Goal: Navigation & Orientation: Find specific page/section

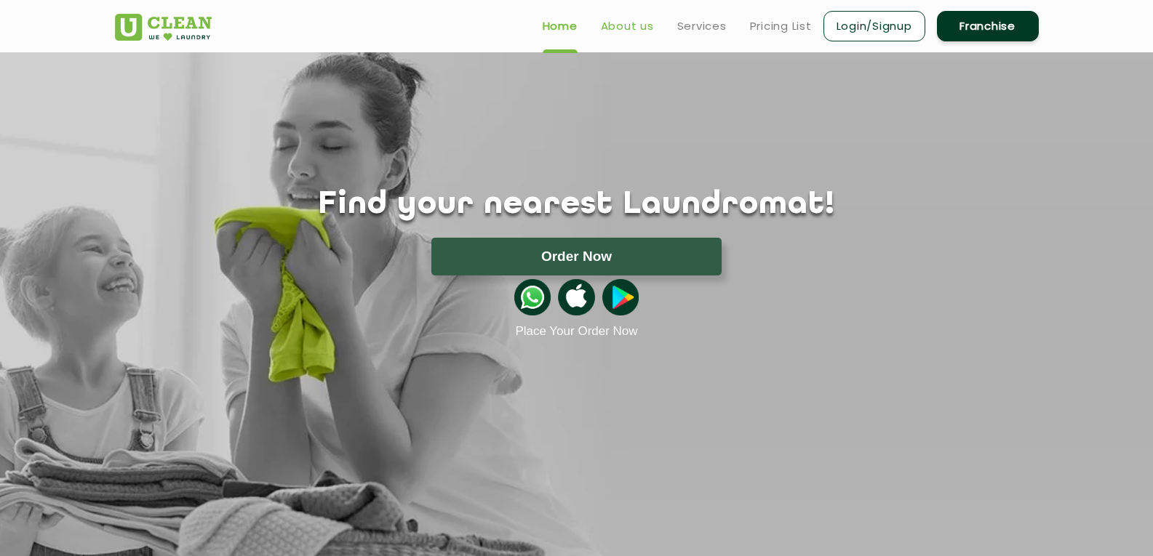
click at [625, 26] on link "About us" at bounding box center [627, 25] width 53 height 17
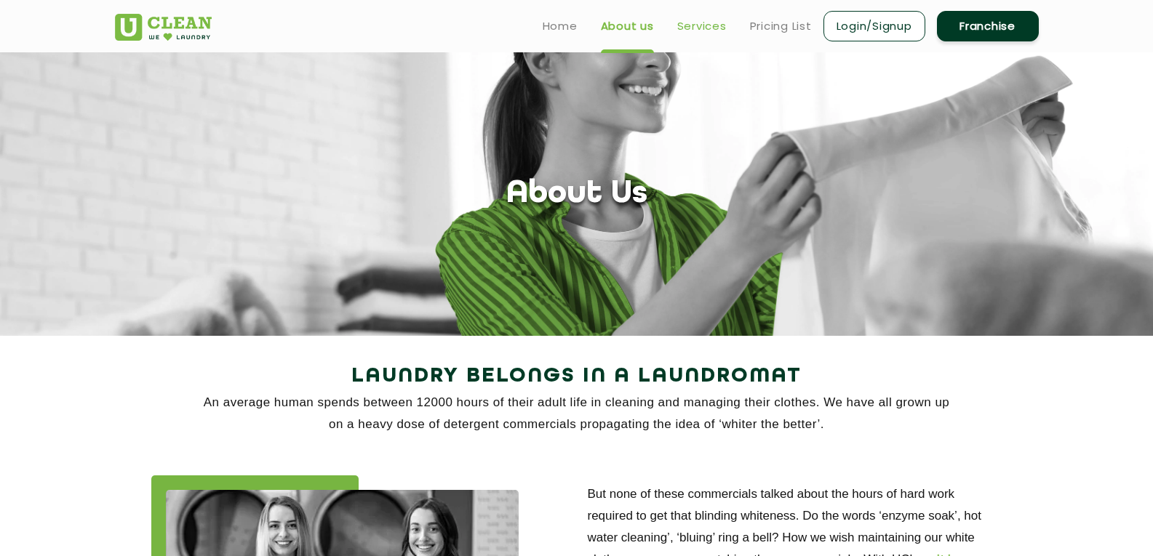
click at [701, 28] on link "Services" at bounding box center [701, 25] width 49 height 17
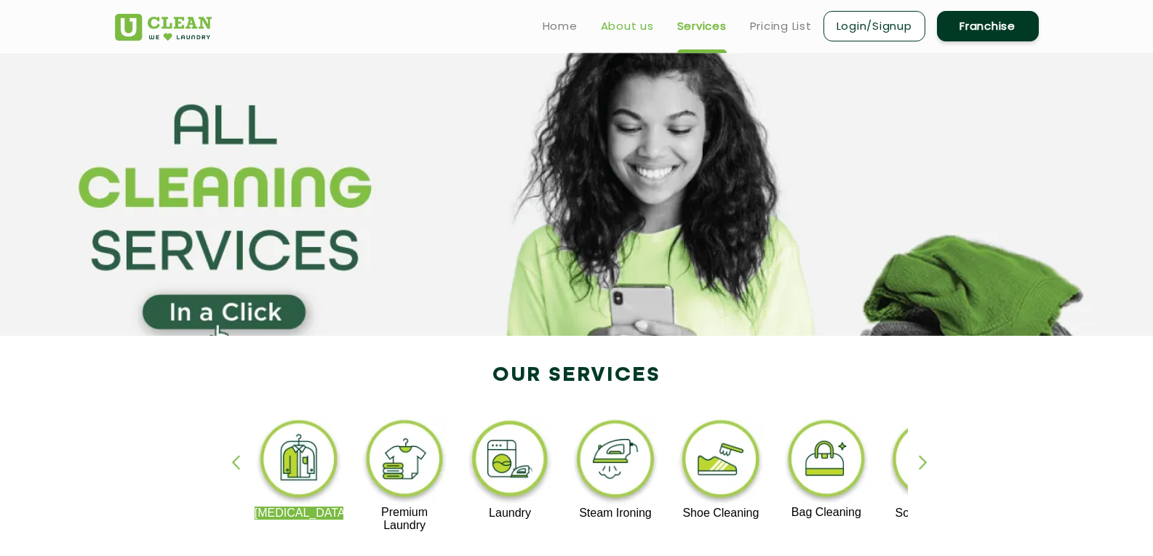
click at [628, 31] on link "About us" at bounding box center [627, 25] width 53 height 17
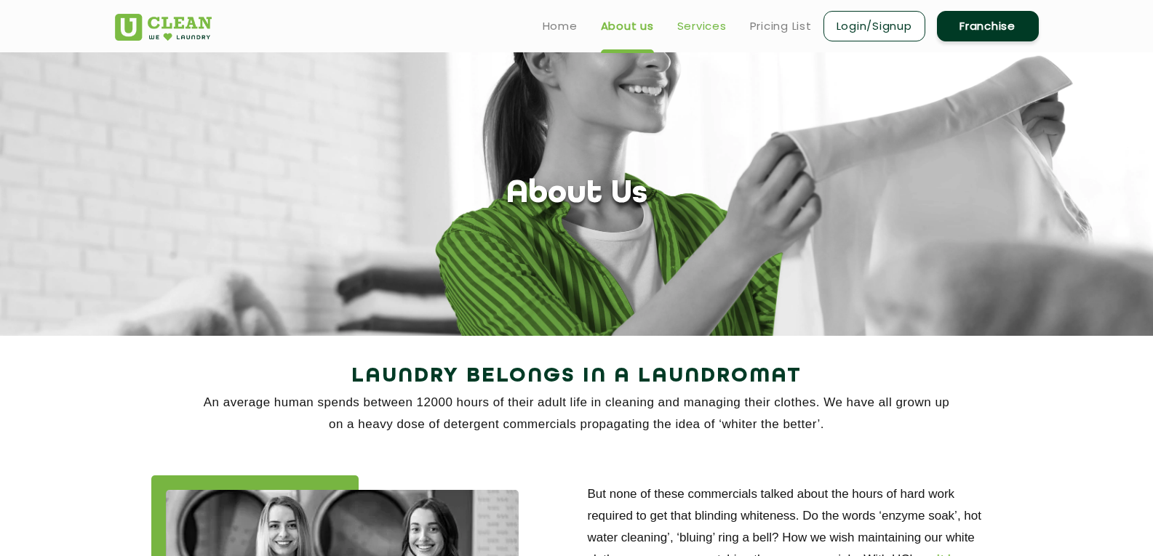
click at [708, 24] on link "Services" at bounding box center [701, 25] width 49 height 17
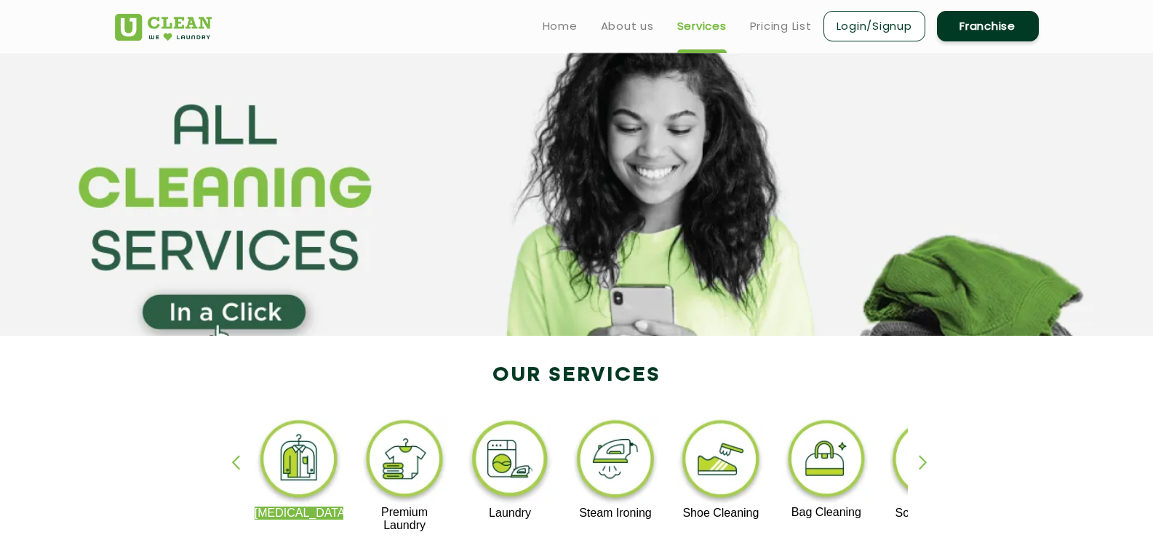
click at [762, 36] on ul "Home About us Services Pricing List Login/Signup Franchise" at bounding box center [785, 26] width 508 height 34
click at [775, 23] on link "Pricing List" at bounding box center [781, 25] width 62 height 17
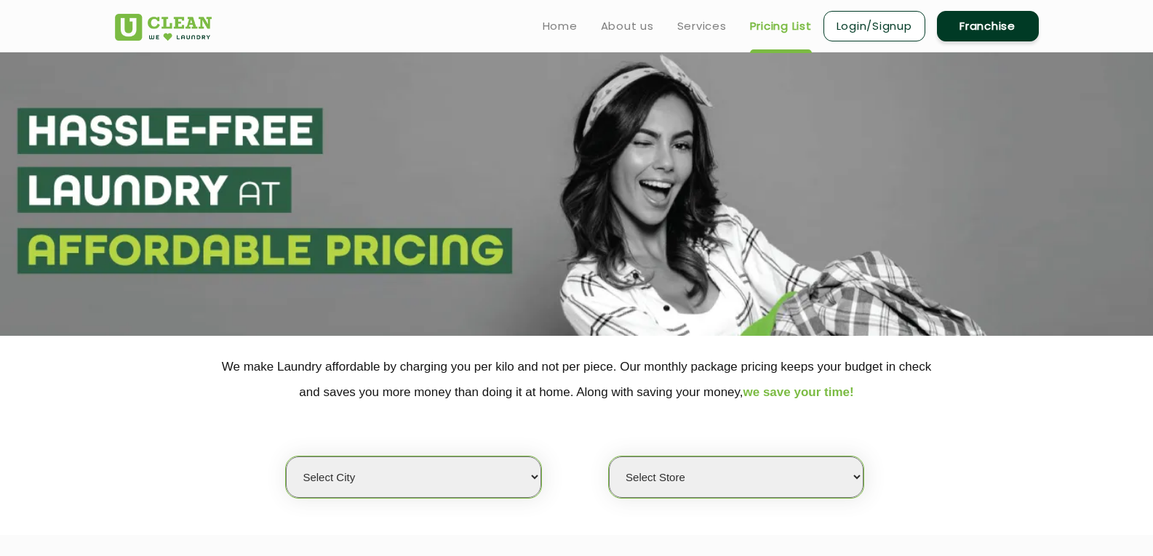
select select "0"
click at [868, 23] on link "Login/Signup" at bounding box center [874, 26] width 102 height 31
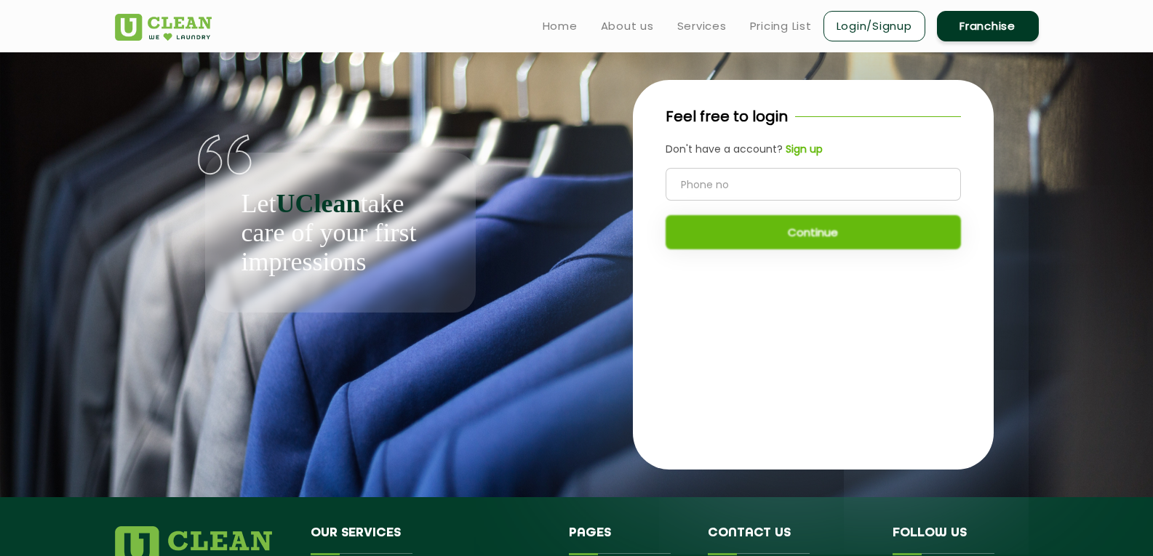
click at [1073, 310] on app-auth-wrapper "Let UClean take care of your first impressions Feel free to login Don't have a …" at bounding box center [576, 274] width 1153 height 445
drag, startPoint x: 311, startPoint y: 100, endPoint x: 333, endPoint y: 145, distance: 51.1
click at [318, 112] on div "Let UClean take care of your first impressions" at bounding box center [340, 182] width 451 height 260
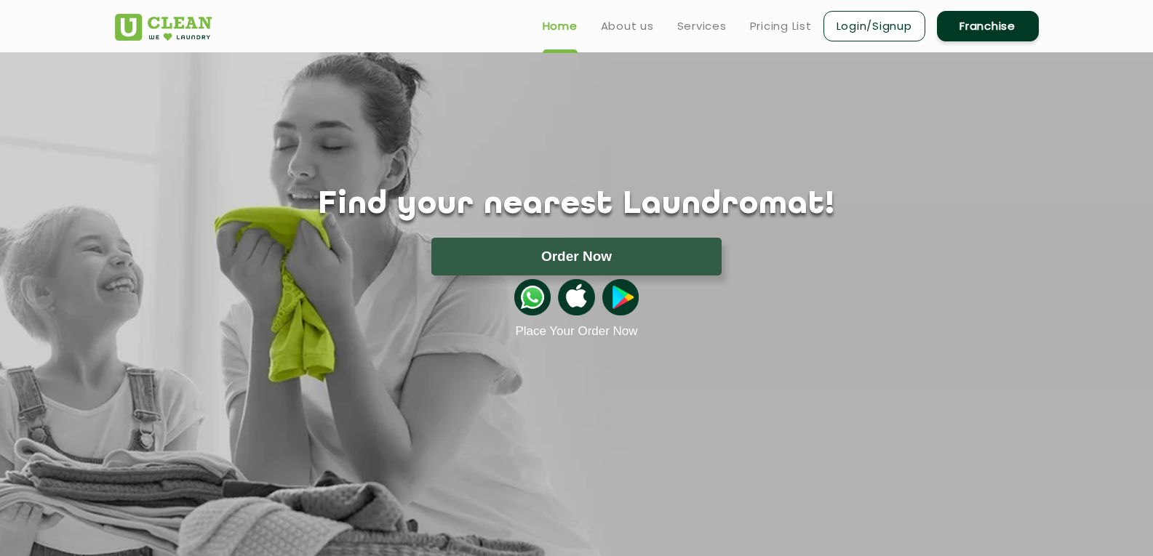
click at [768, 148] on div "Find your nearest Laundromat! Please select the location Order Now Place Your O…" at bounding box center [577, 195] width 946 height 287
